Goal: Information Seeking & Learning: Check status

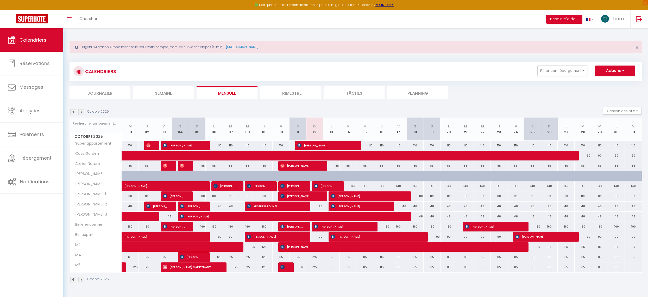
scroll to position [1, 0]
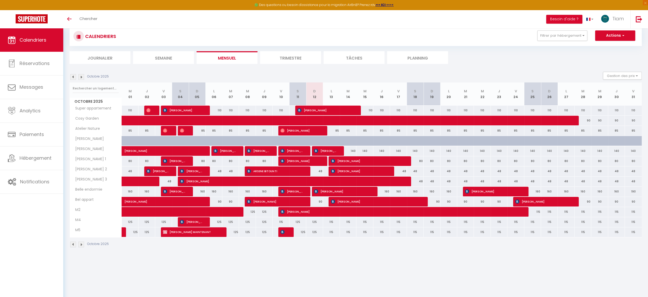
scroll to position [12, 0]
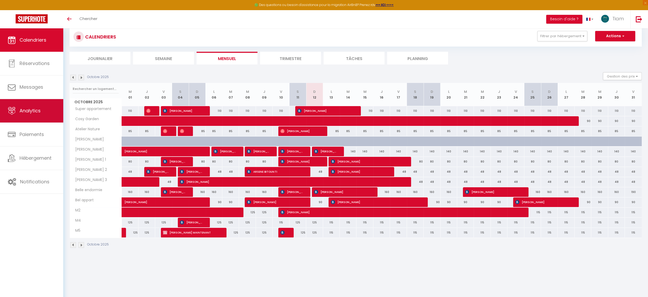
click at [24, 104] on link "Analytics" at bounding box center [31, 110] width 63 height 23
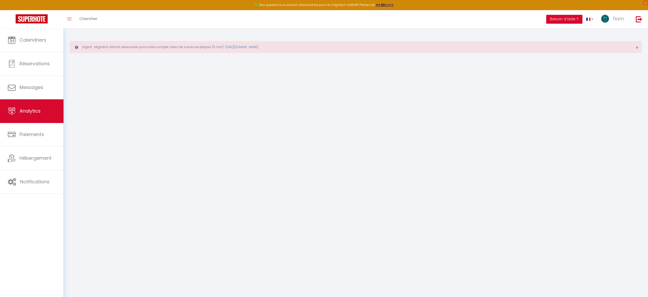
select select "2025"
select select "10"
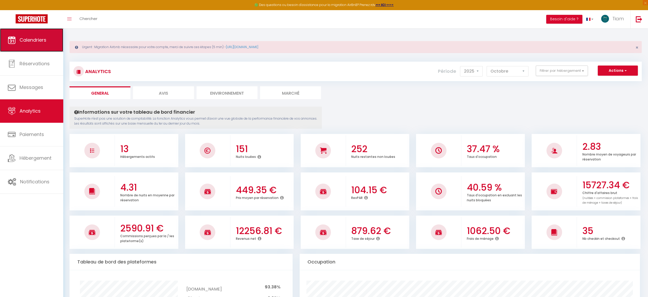
click at [46, 44] on link "Calendriers" at bounding box center [31, 39] width 63 height 23
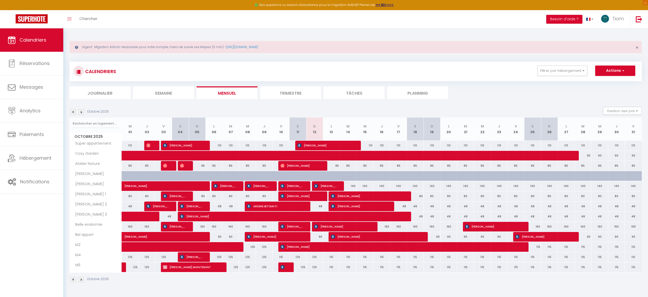
click at [358, 58] on div "CALENDRIERS Filtrer par hébergement Tous Super appartement Cosy Garden Atelier …" at bounding box center [355, 172] width 572 height 231
